Goal: Information Seeking & Learning: Learn about a topic

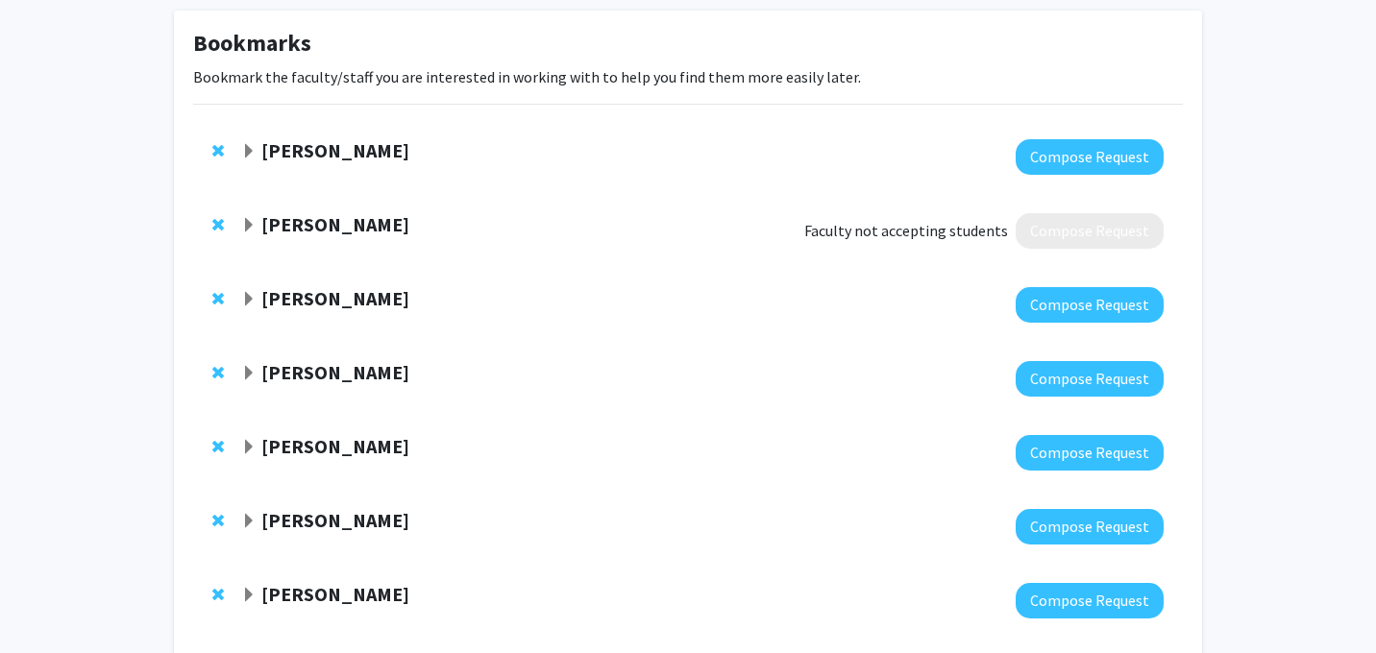
scroll to position [99, 0]
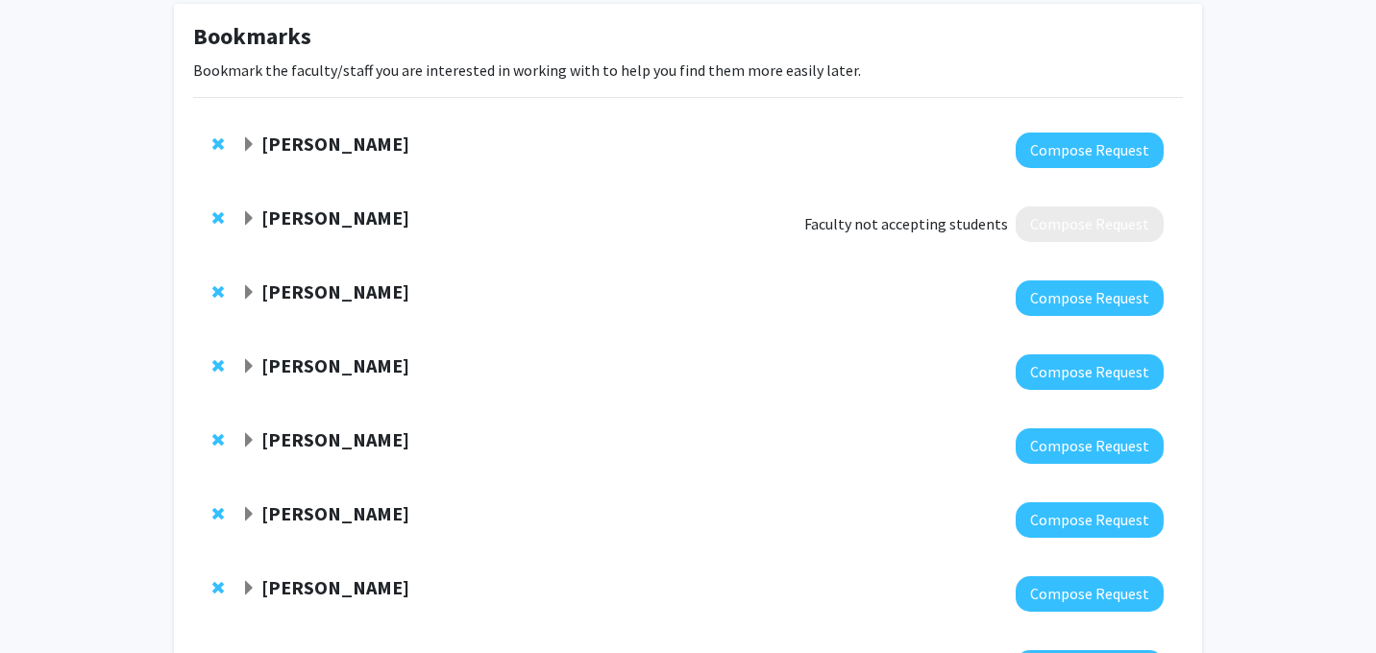
click at [346, 151] on strong "[PERSON_NAME]" at bounding box center [335, 144] width 148 height 24
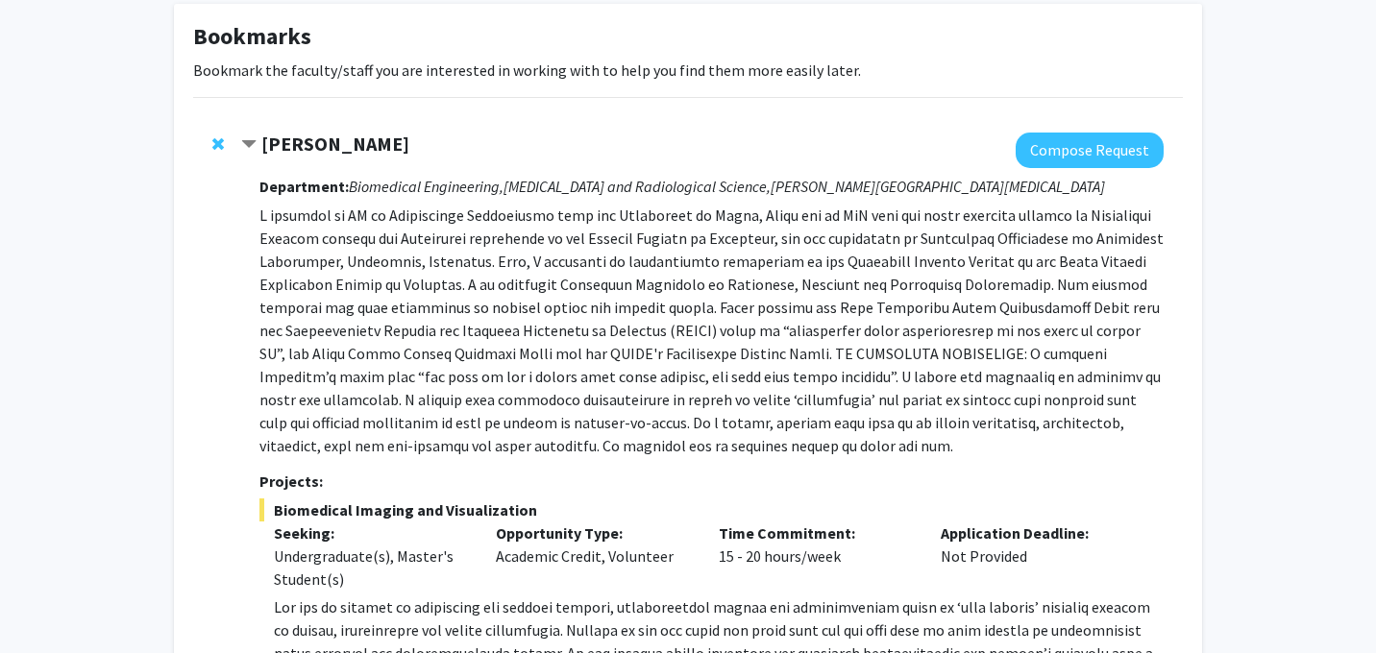
click at [346, 151] on strong "[PERSON_NAME]" at bounding box center [335, 144] width 148 height 24
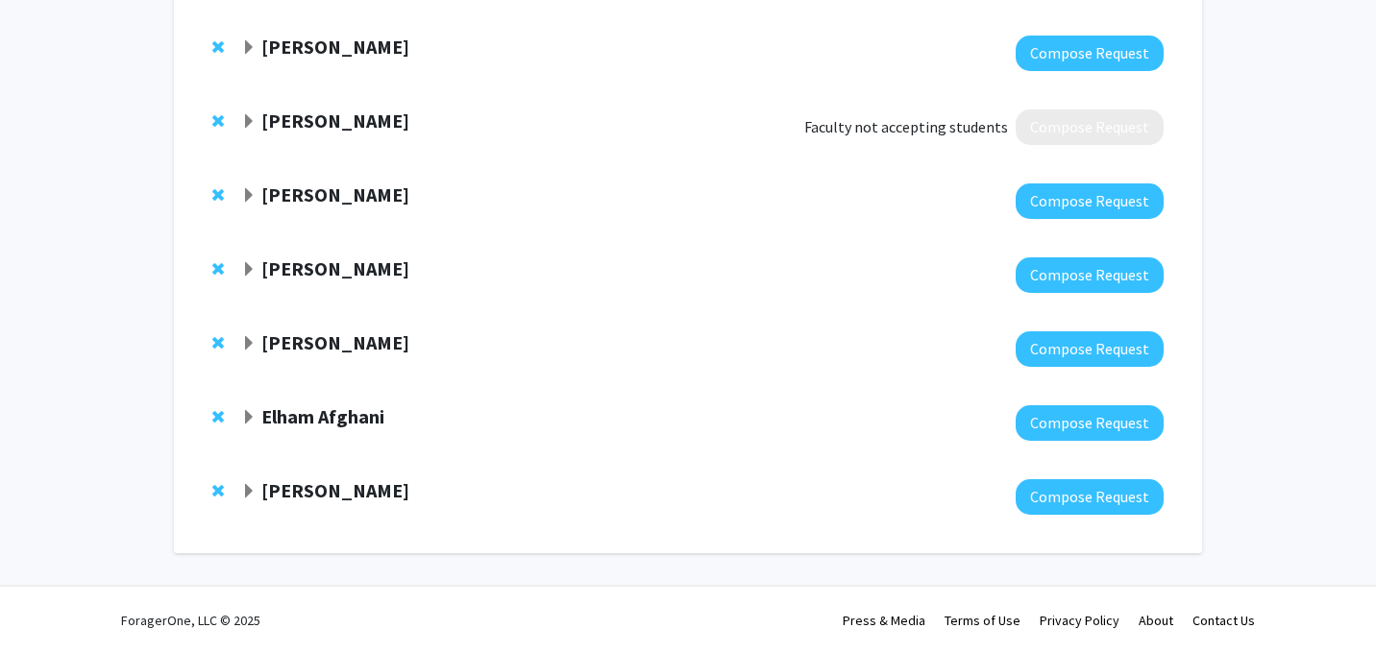
scroll to position [863, 0]
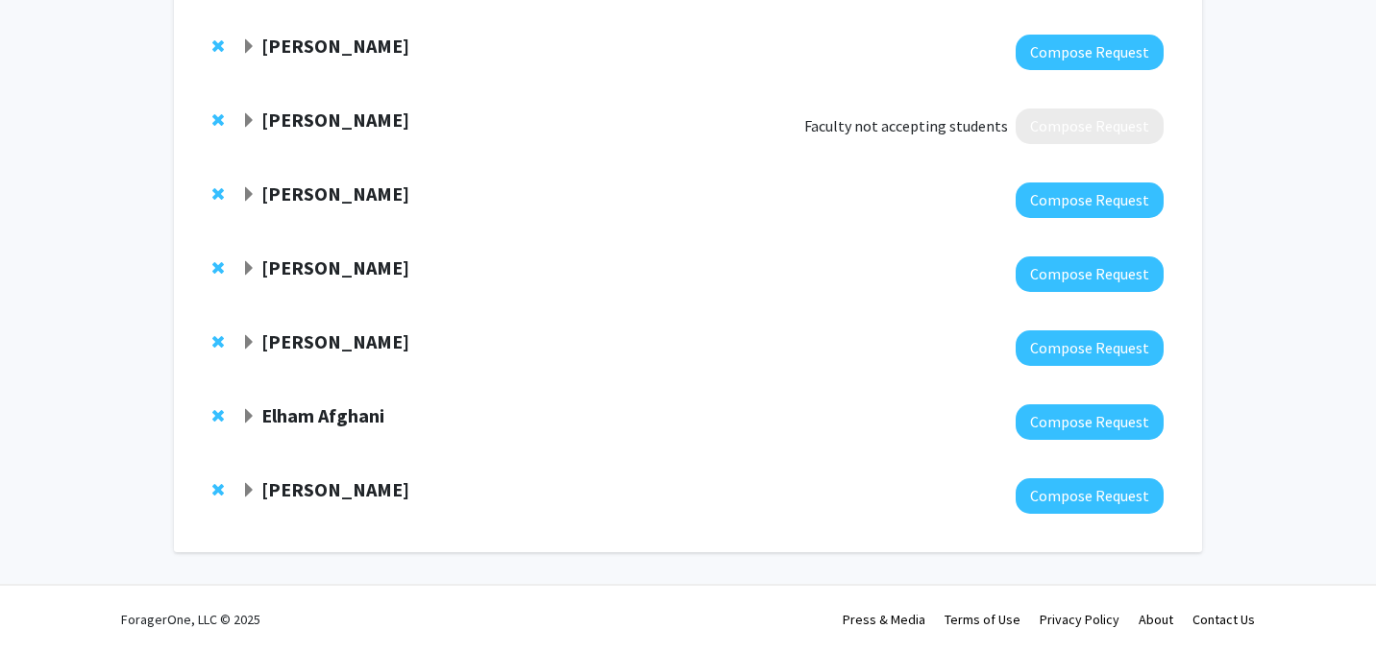
click at [334, 191] on strong "[PERSON_NAME]" at bounding box center [335, 194] width 148 height 24
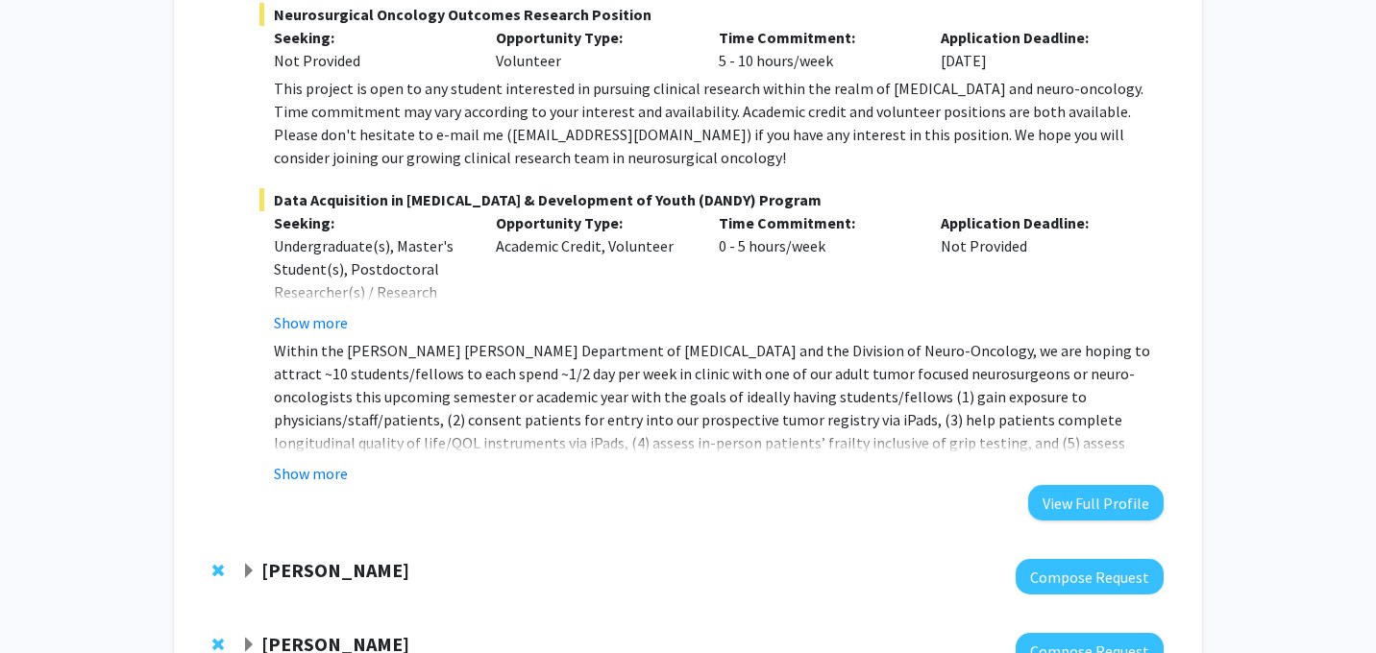
scroll to position [1362, 0]
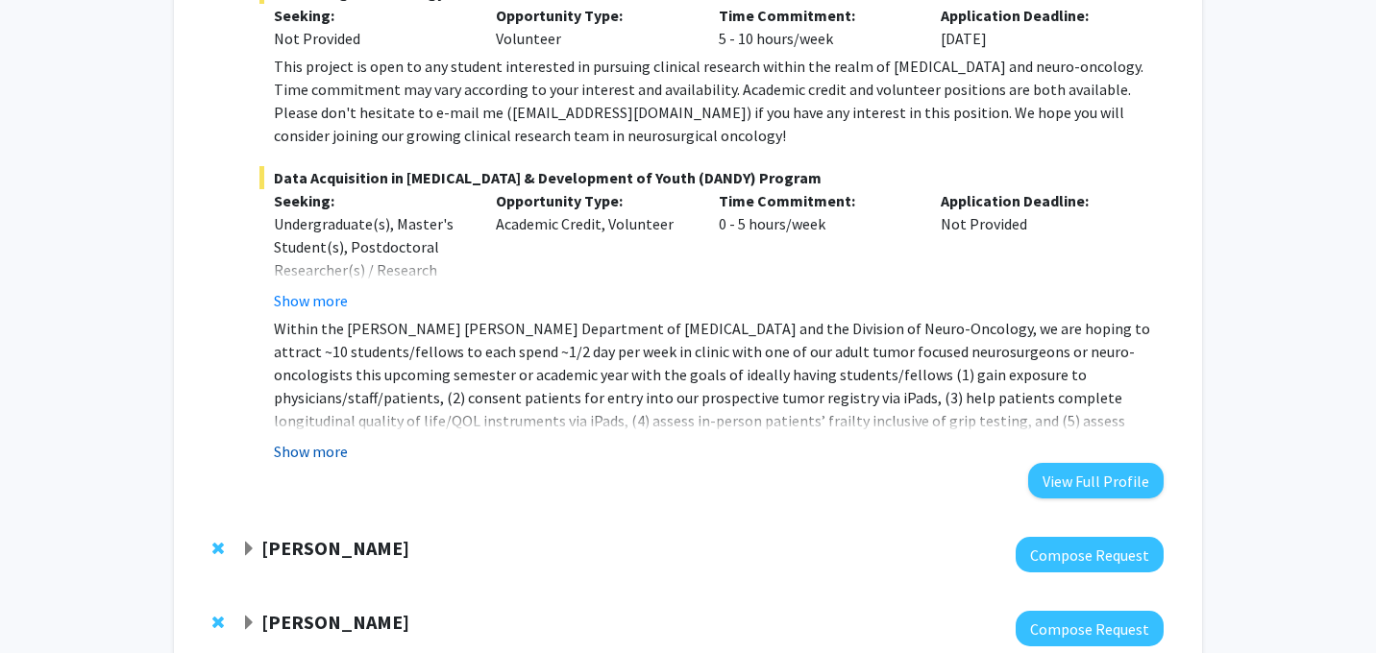
click at [331, 446] on button "Show more" at bounding box center [311, 451] width 74 height 23
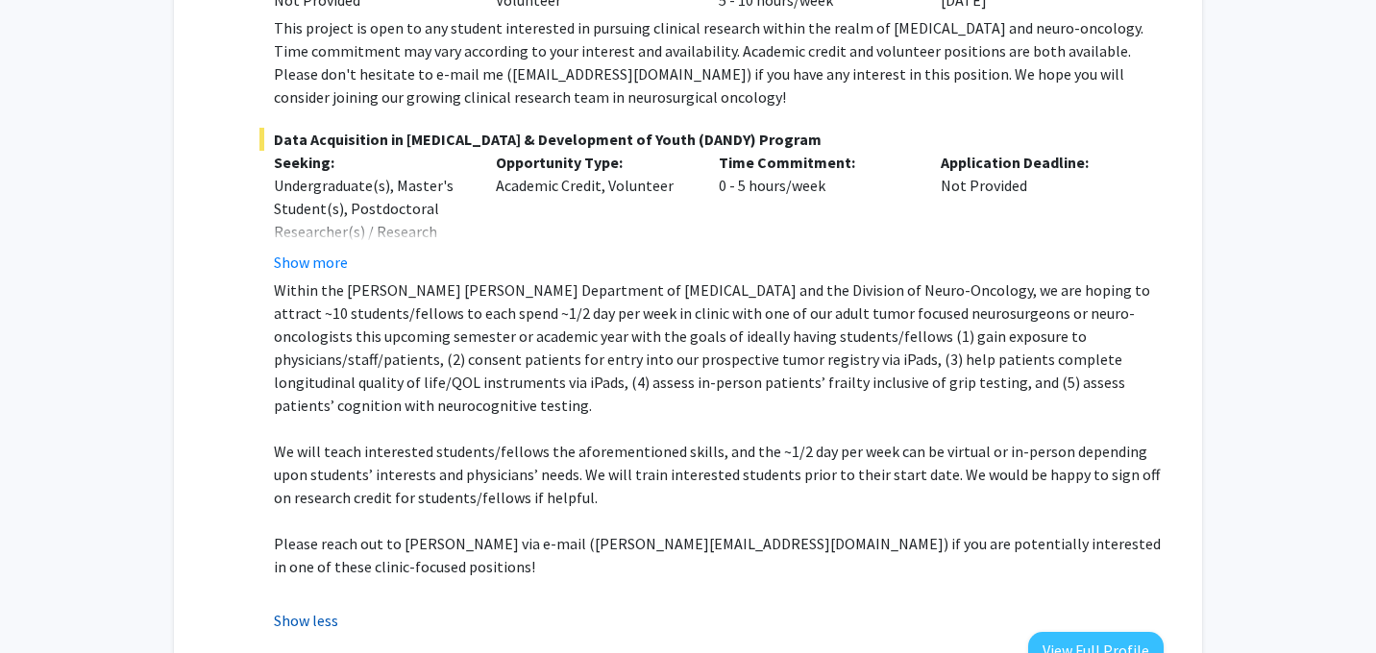
scroll to position [1405, 0]
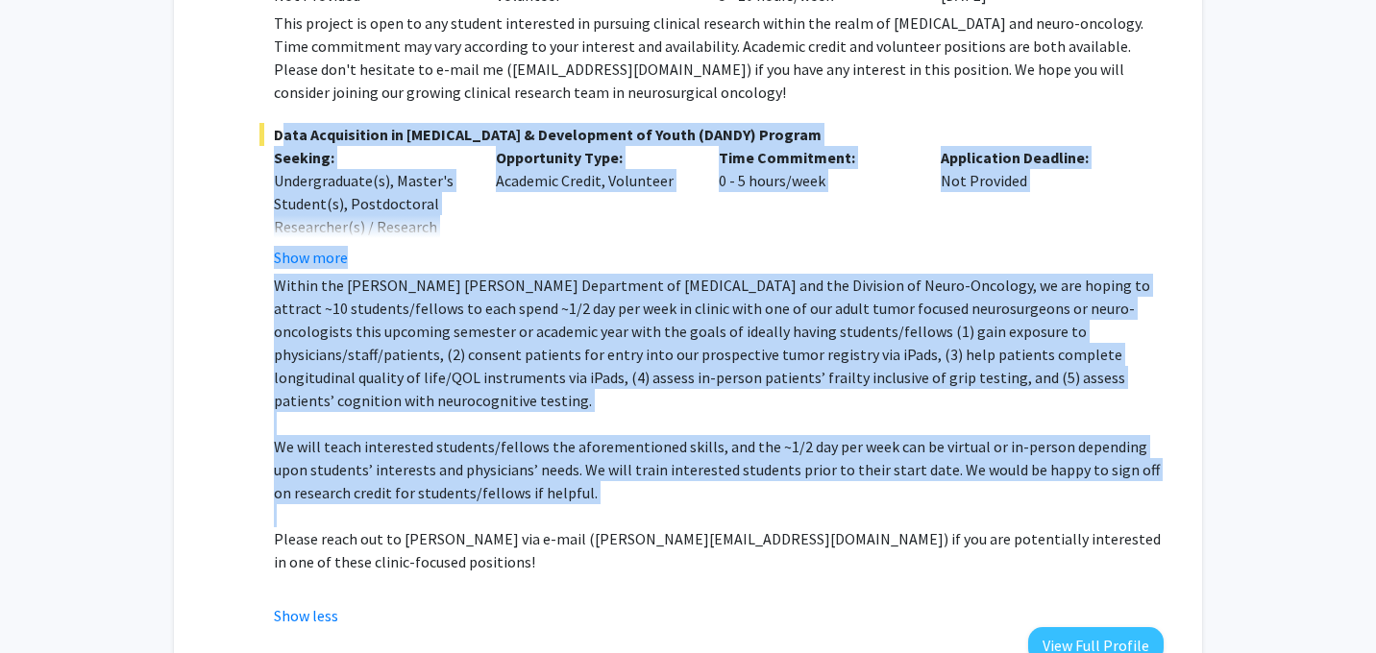
drag, startPoint x: 275, startPoint y: 134, endPoint x: 1061, endPoint y: 500, distance: 867.1
click at [1061, 500] on div "Data Acquisition in Neurosurgery & Development of Youth (DANDY) Program Seeking…" at bounding box center [711, 375] width 904 height 504
copy div "Data Acquisition in Neurosurgery & Development of Youth (DANDY) Program Seeking…"
click at [838, 469] on p "We will teach interested students/fellows the aforementioned skills, and the ~1…" at bounding box center [719, 469] width 890 height 69
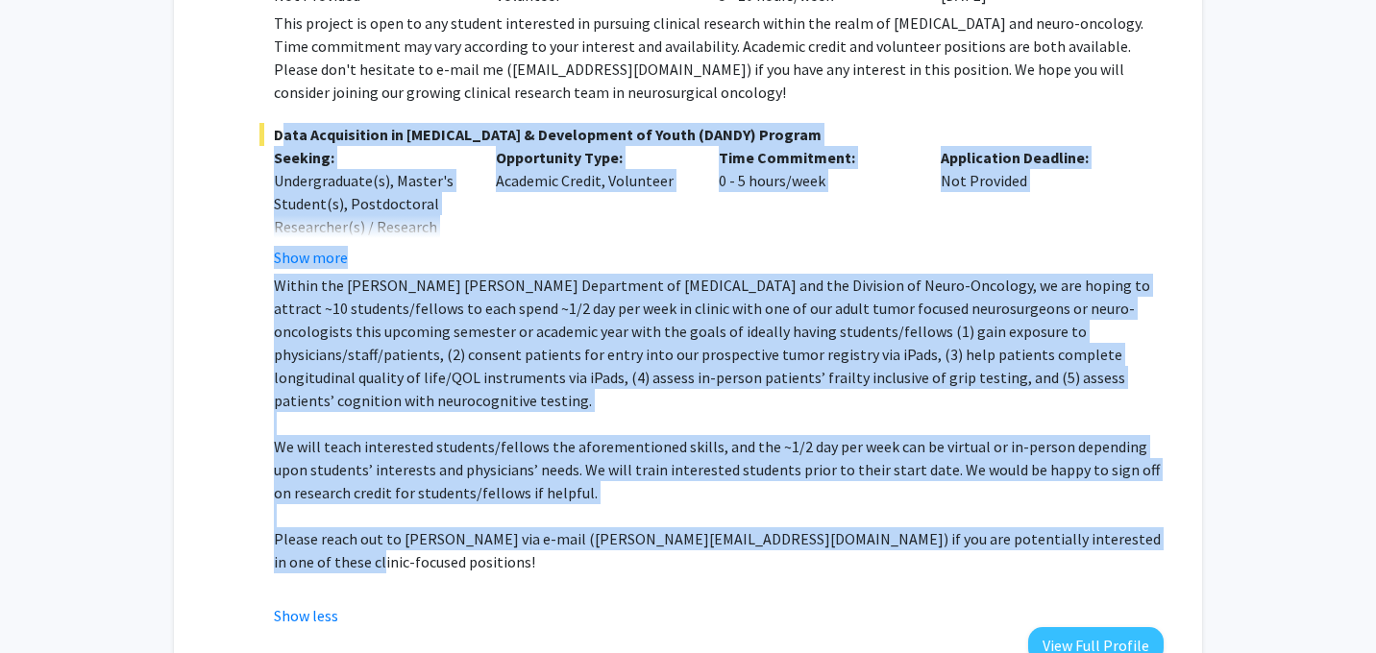
drag, startPoint x: 273, startPoint y: 134, endPoint x: 1151, endPoint y: 515, distance: 957.5
click at [1151, 515] on div "Data Acquisition in Neurosurgery & Development of Youth (DANDY) Program Seeking…" at bounding box center [711, 375] width 904 height 504
copy div "Data Acquisition in Neurosurgery & Development of Youth (DANDY) Program Seeking…"
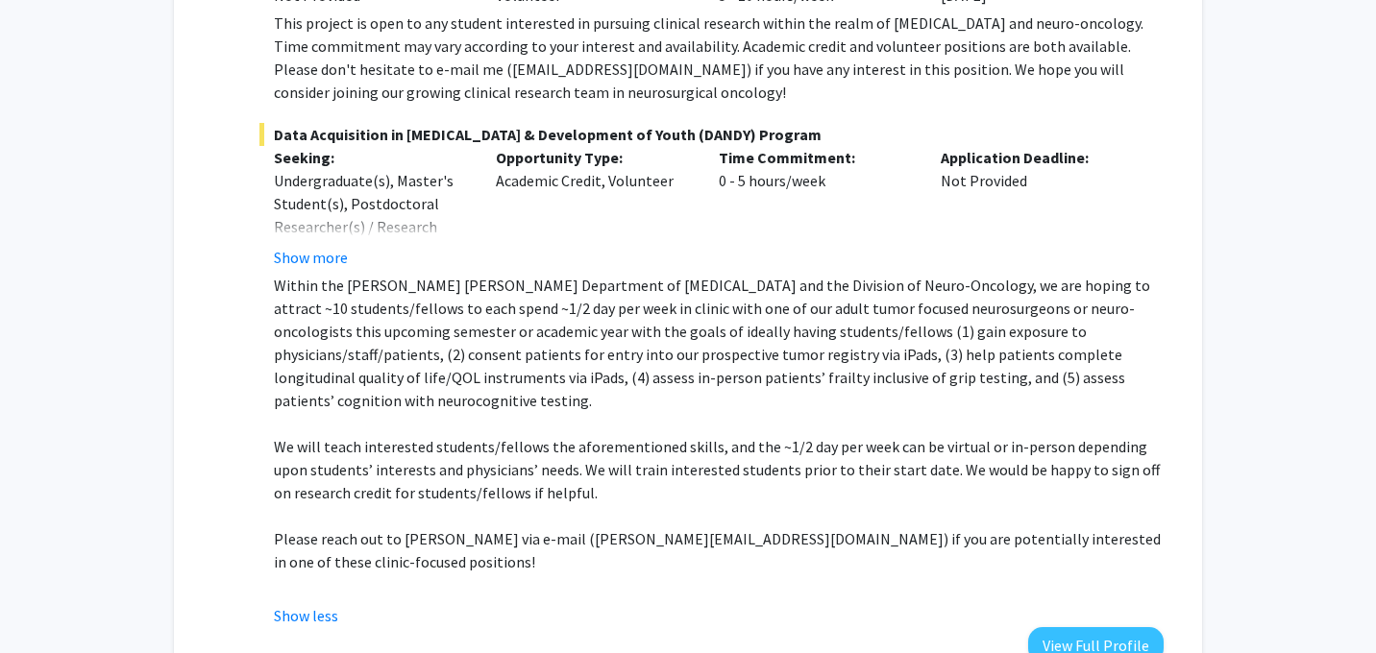
click at [917, 292] on p "Within the [PERSON_NAME] [PERSON_NAME] Department of [MEDICAL_DATA] and the Div…" at bounding box center [719, 343] width 890 height 138
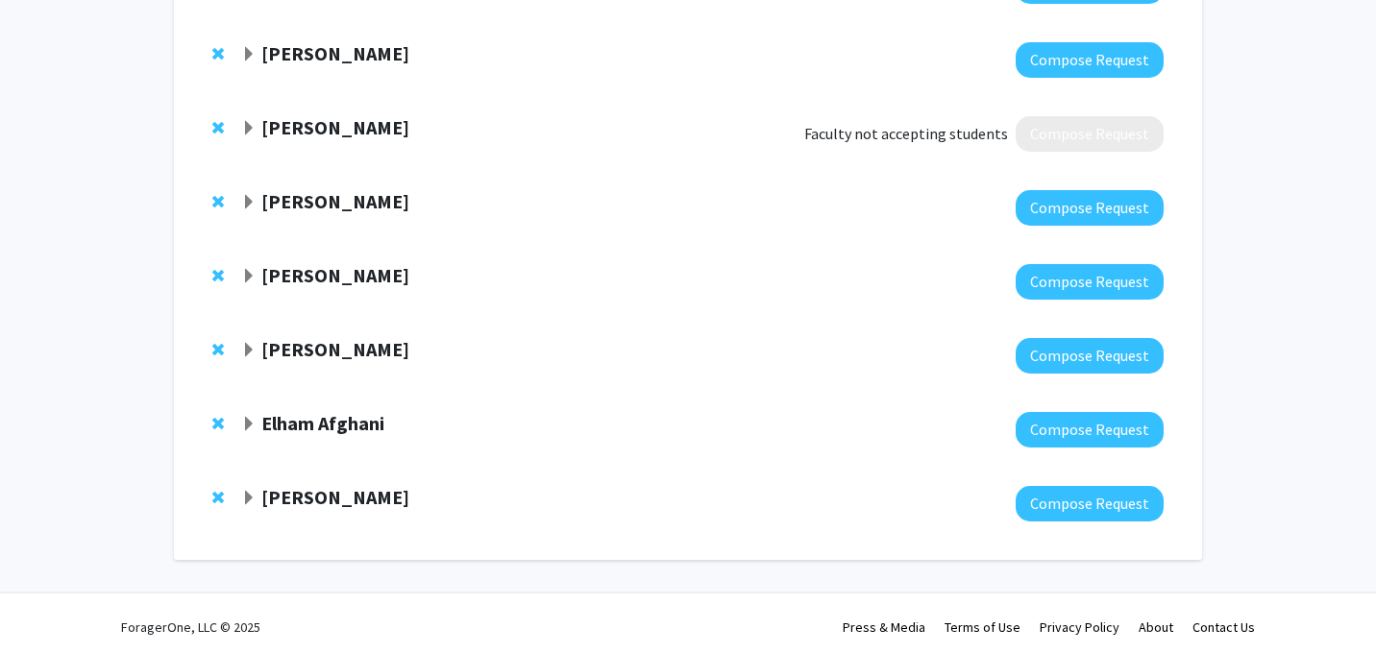
scroll to position [863, 0]
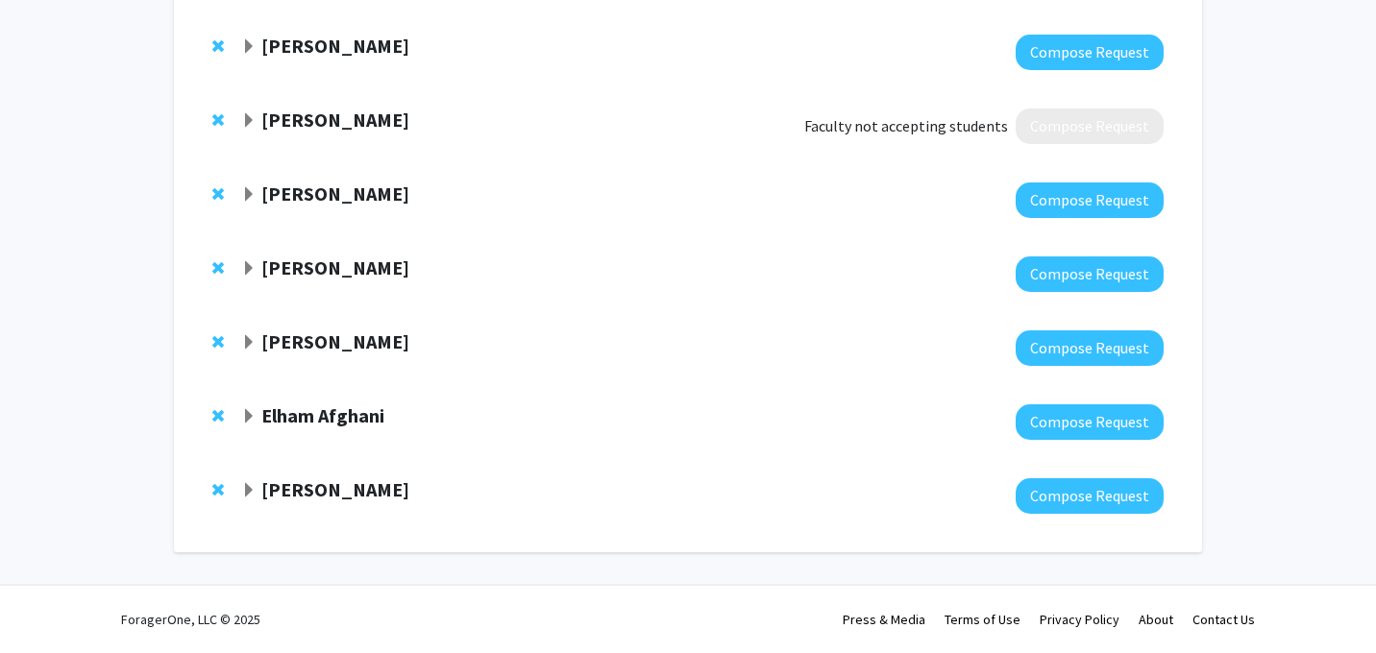
click at [350, 192] on strong "[PERSON_NAME]" at bounding box center [335, 194] width 148 height 24
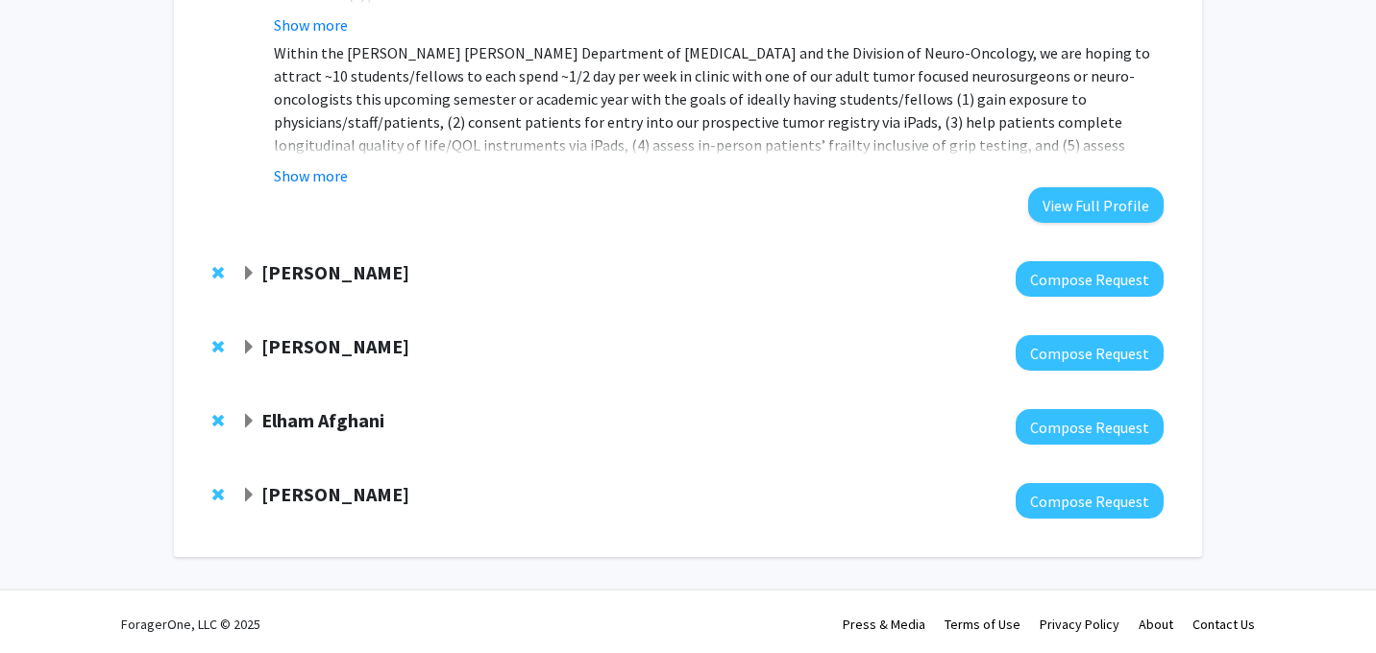
scroll to position [1635, 0]
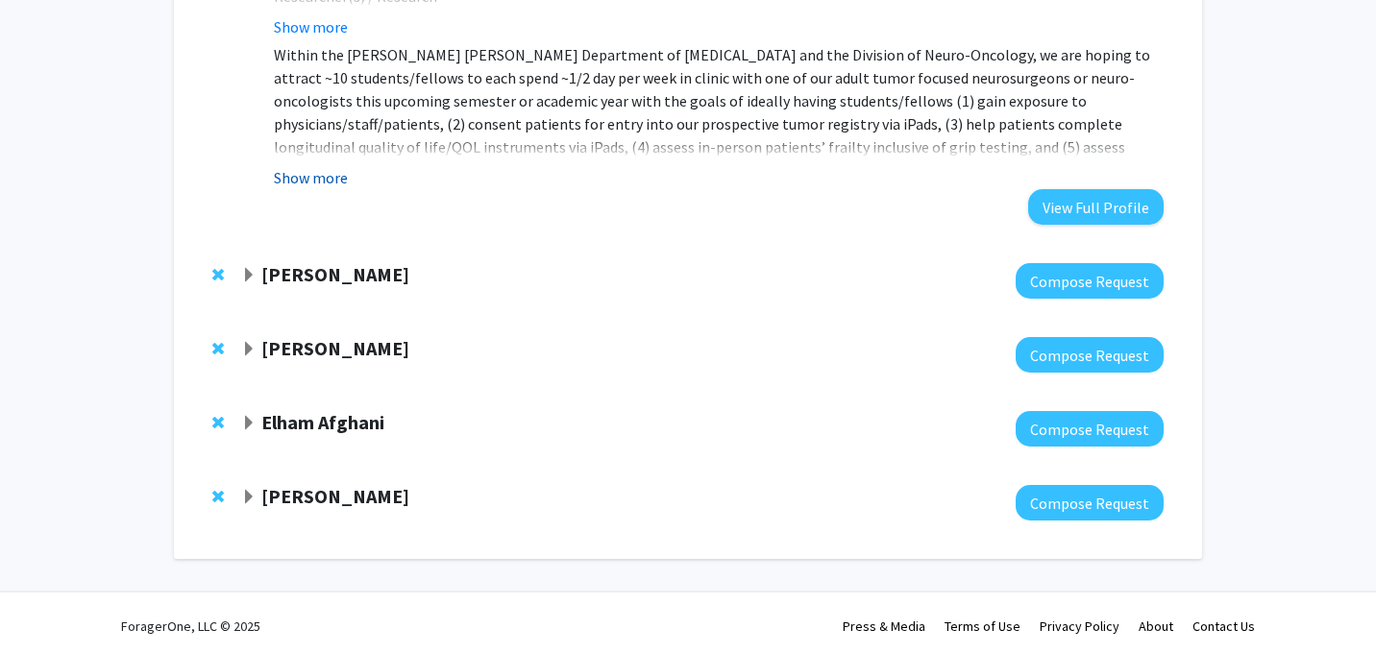
click at [315, 184] on button "Show more" at bounding box center [311, 177] width 74 height 23
